Goal: Task Accomplishment & Management: Complete application form

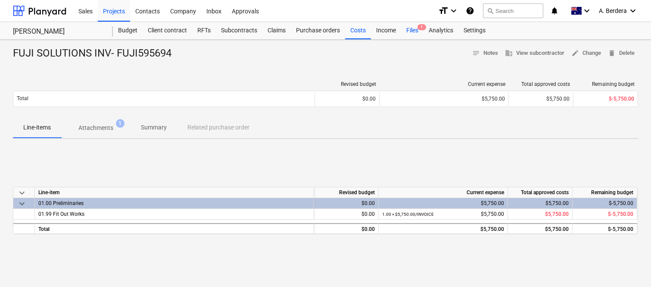
click at [412, 28] on div "Files 1" at bounding box center [412, 30] width 22 height 17
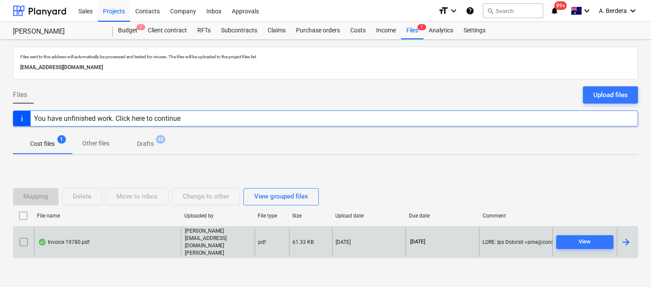
click at [129, 243] on div "Invoice 19780.pdf" at bounding box center [107, 242] width 147 height 30
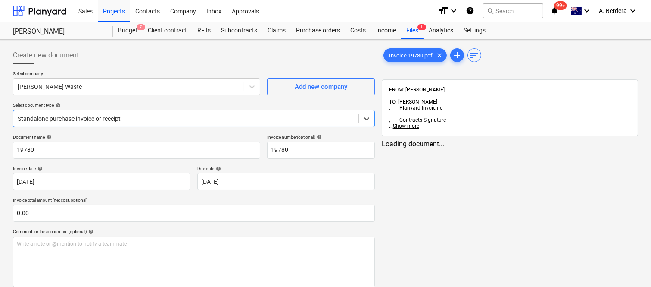
type input "19780"
type input "[DATE]"
click at [189, 116] on div at bounding box center [186, 118] width 336 height 9
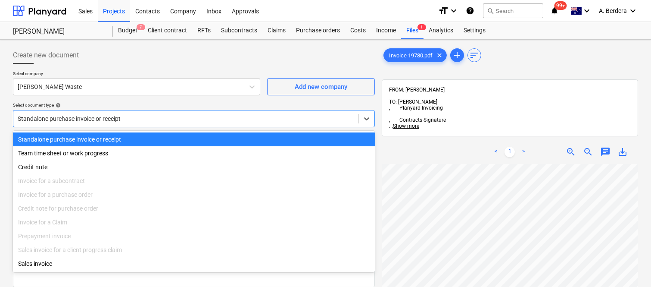
click at [180, 139] on div "Standalone purchase invoice or receipt" at bounding box center [194, 139] width 362 height 14
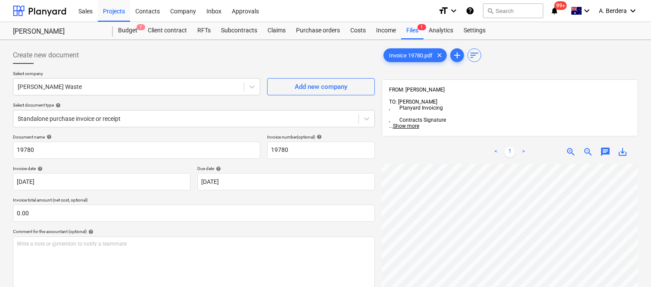
scroll to position [31, 32]
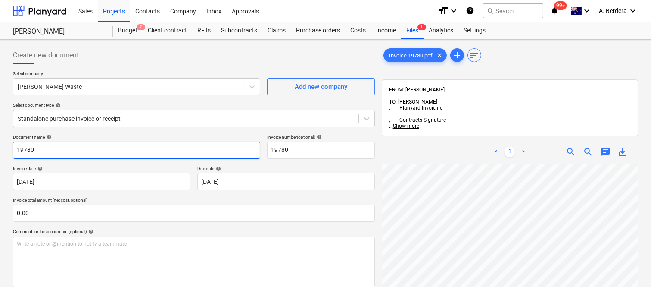
click at [13, 148] on input "19780" at bounding box center [136, 149] width 247 height 17
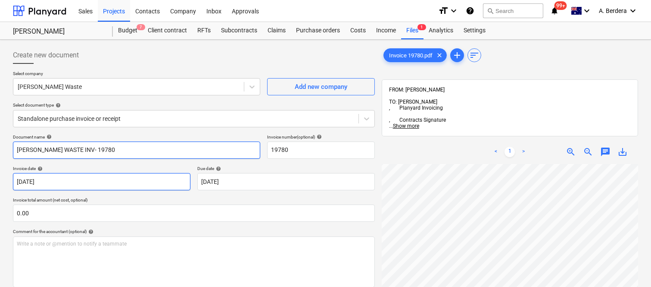
type input "[PERSON_NAME] WASTE INV- 19780"
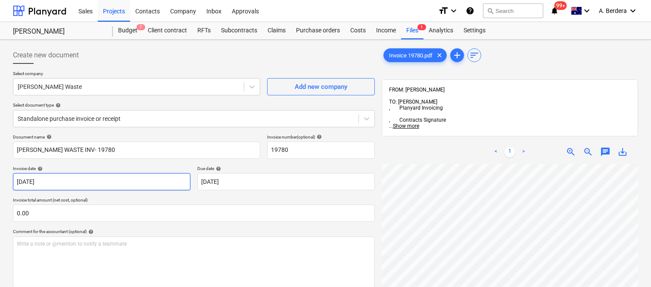
click at [89, 182] on body "Sales Projects Contacts Company Inbox Approvals format_size keyboard_arrow_down…" at bounding box center [325, 143] width 651 height 287
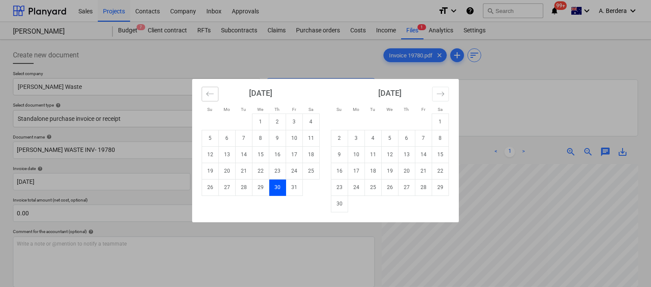
click at [206, 93] on icon "Move backward to switch to the previous month." at bounding box center [210, 94] width 8 height 8
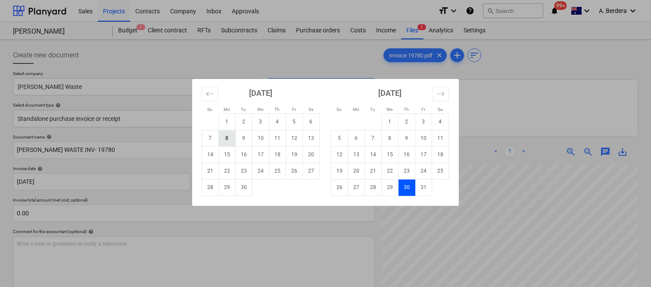
click at [220, 139] on td "8" at bounding box center [227, 138] width 17 height 16
type input "[DATE]"
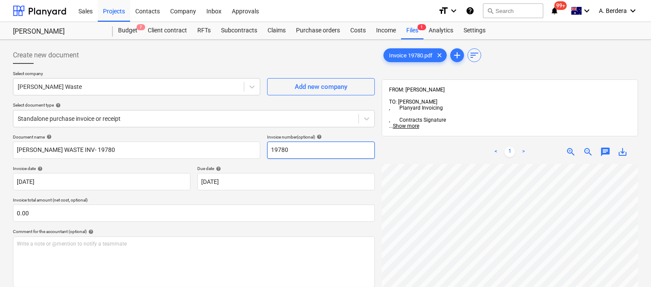
scroll to position [152, 68]
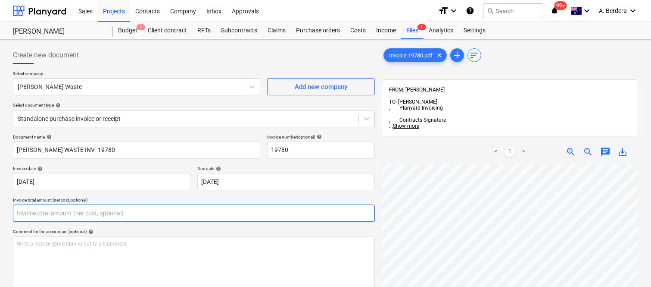
click at [170, 208] on input "text" at bounding box center [194, 212] width 362 height 17
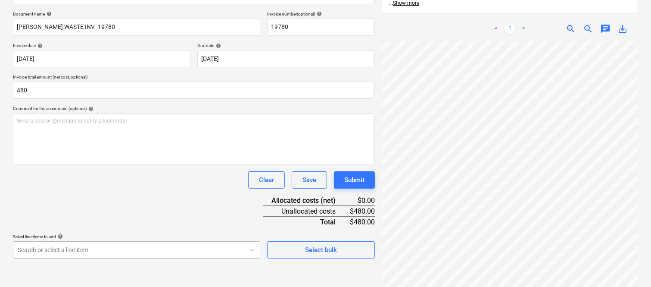
type input "480.00"
click at [153, 164] on body "Sales Projects Contacts Company Inbox Approvals format_size keyboard_arrow_down…" at bounding box center [325, 20] width 651 height 287
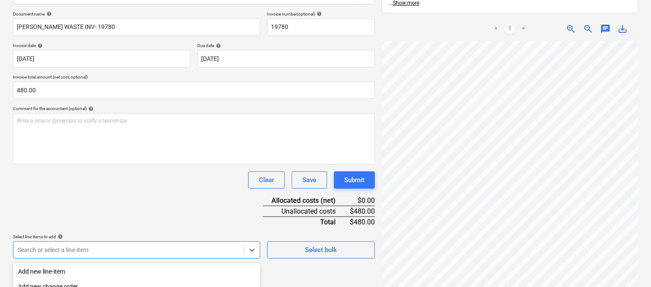
scroll to position [229, 0]
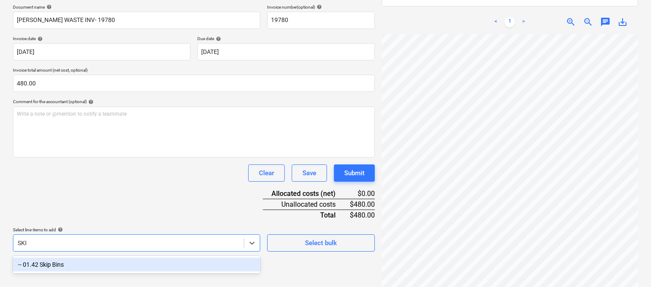
type input "SKIP"
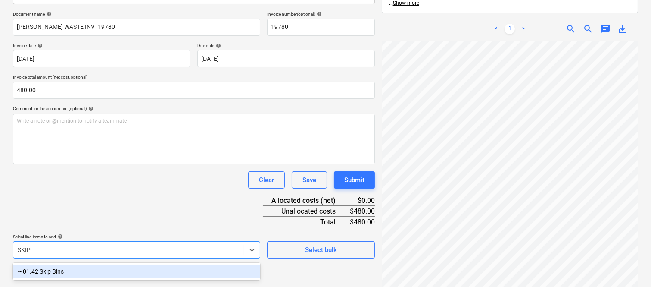
click at [136, 264] on div "-- 01.42 Skip Bins" at bounding box center [136, 271] width 247 height 14
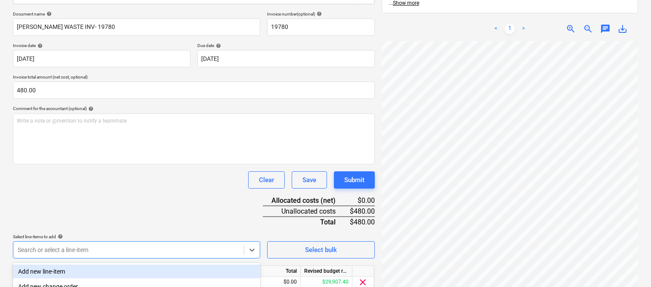
click at [131, 195] on div "Document name help [PERSON_NAME] WASTE INV- 19780 Invoice number (optional) hel…" at bounding box center [194, 163] width 362 height 304
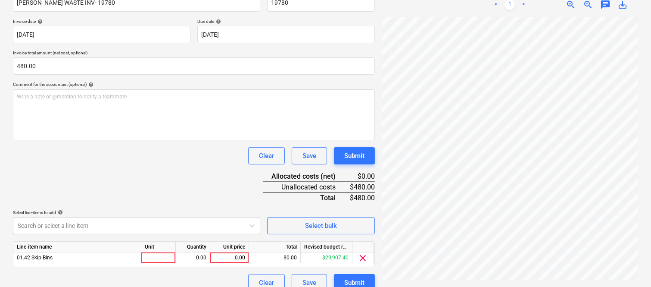
scroll to position [158, 0]
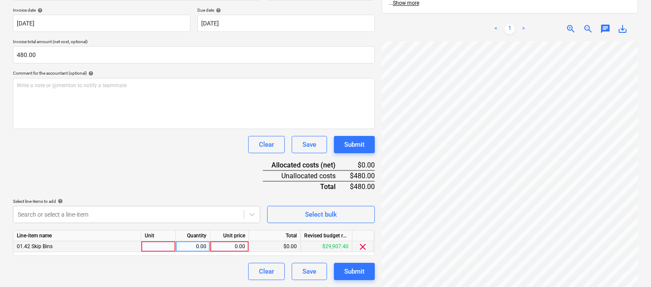
click at [164, 244] on div at bounding box center [158, 246] width 34 height 11
type input "INVOICE"
click at [210, 245] on div "0.00" at bounding box center [229, 246] width 39 height 11
click at [182, 247] on div "0.00" at bounding box center [192, 246] width 27 height 11
type input "1"
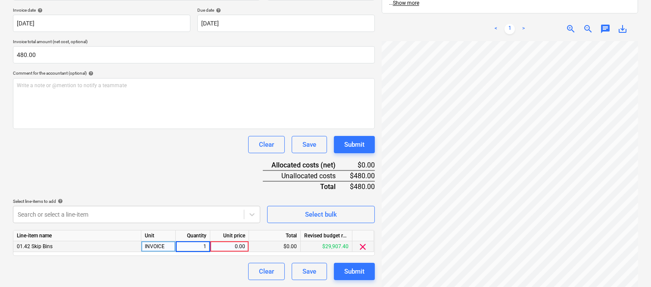
click at [230, 246] on div "0.00" at bounding box center [229, 246] width 31 height 11
type input "480"
click at [183, 175] on div "Document name help [PERSON_NAME] WASTE INV- 19780 Invoice number (optional) hel…" at bounding box center [194, 128] width 362 height 304
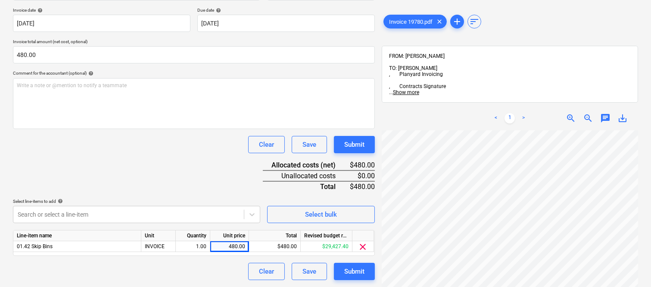
scroll to position [0, 0]
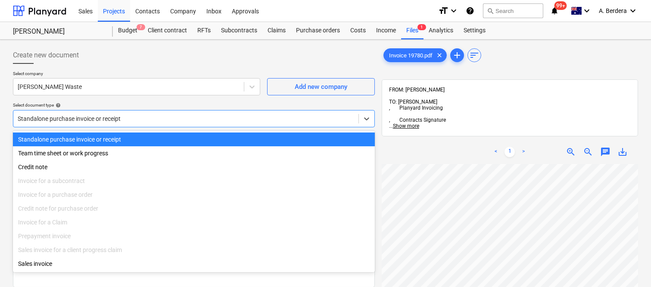
click at [144, 117] on div at bounding box center [186, 118] width 336 height 9
click at [149, 137] on div "Standalone purchase invoice or receipt" at bounding box center [194, 139] width 362 height 14
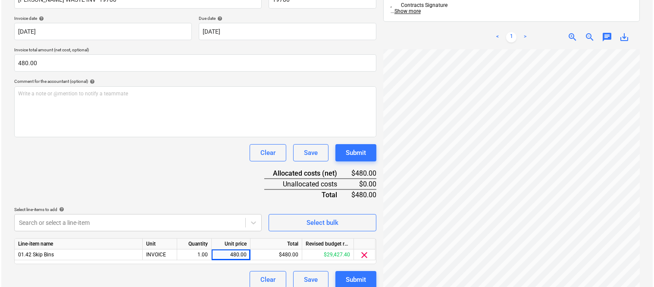
scroll to position [158, 0]
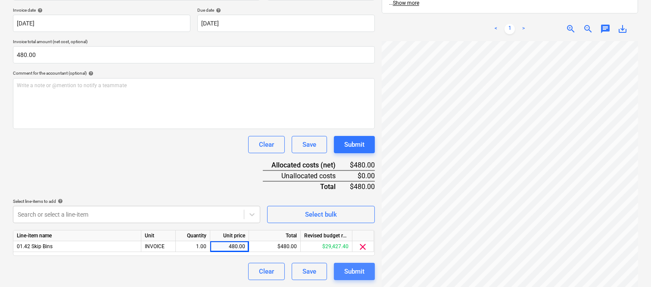
click at [359, 274] on div "Submit" at bounding box center [354, 270] width 20 height 11
